Goal: Task Accomplishment & Management: Use online tool/utility

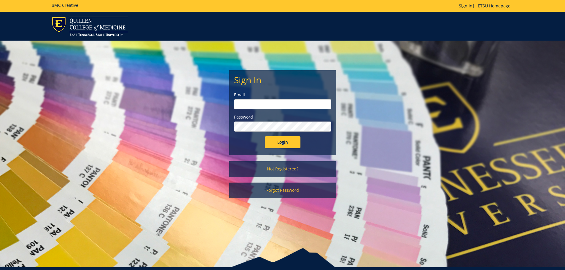
type input "[PERSON_NAME][EMAIL_ADDRESS][DOMAIN_NAME]"
click at [281, 143] on input "Login" at bounding box center [283, 142] width 36 height 12
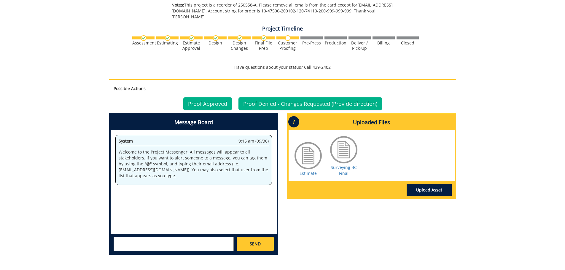
scroll to position [386, 0]
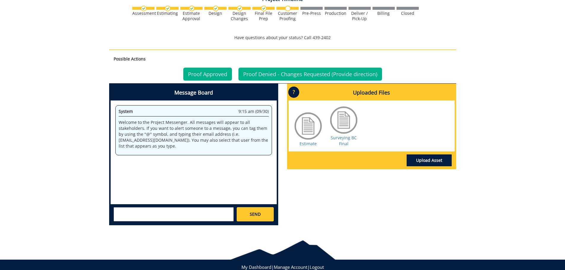
click at [307, 112] on div at bounding box center [308, 126] width 30 height 30
click at [312, 141] on link "Estimate" at bounding box center [308, 144] width 17 height 6
click at [350, 135] on link "Surveying BC Final" at bounding box center [344, 141] width 26 height 12
click at [195, 68] on link "Proof Approved" at bounding box center [207, 74] width 49 height 13
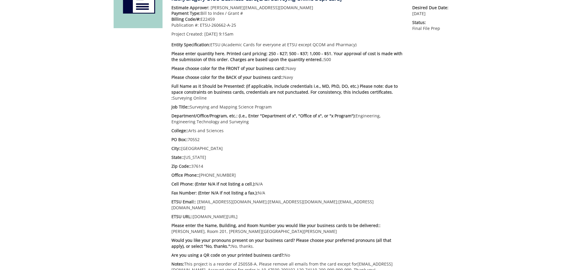
scroll to position [67, 0]
